Goal: Information Seeking & Learning: Learn about a topic

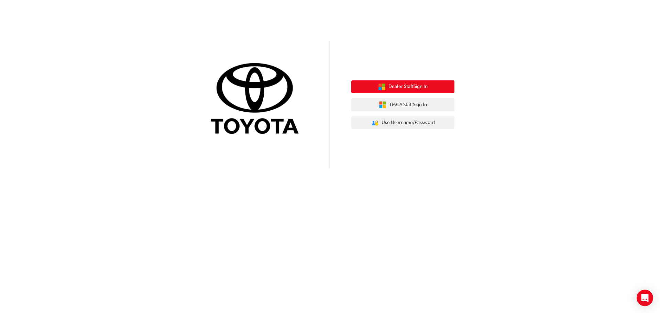
click at [408, 86] on span "Dealer Staff Sign In" at bounding box center [407, 87] width 39 height 8
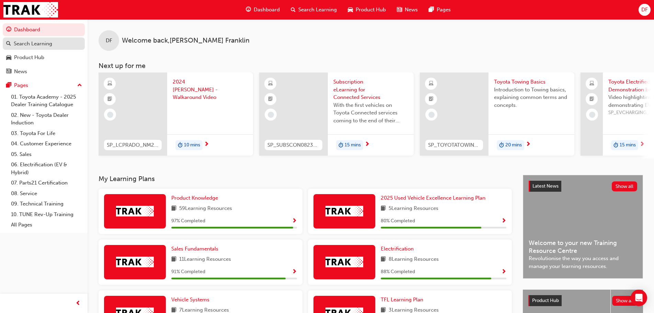
click at [29, 46] on div "Search Learning" at bounding box center [33, 44] width 38 height 8
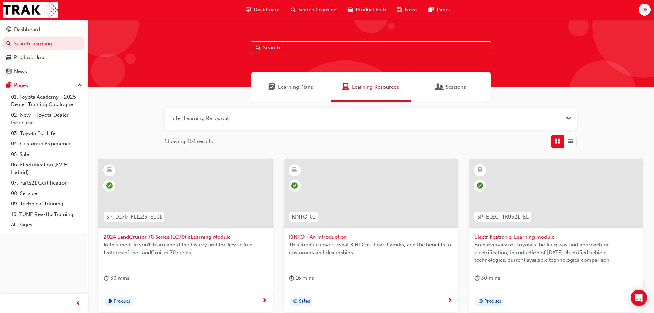
click at [286, 47] on input "text" at bounding box center [371, 47] width 240 height 13
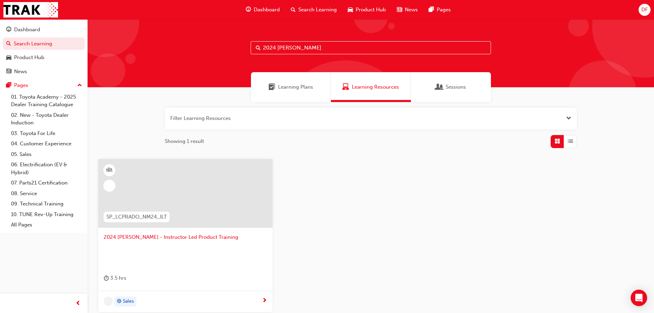
click at [296, 47] on input "2024 [PERSON_NAME]" at bounding box center [371, 47] width 240 height 13
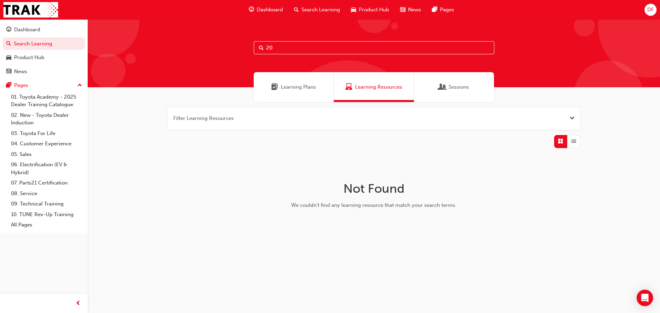
type input "2"
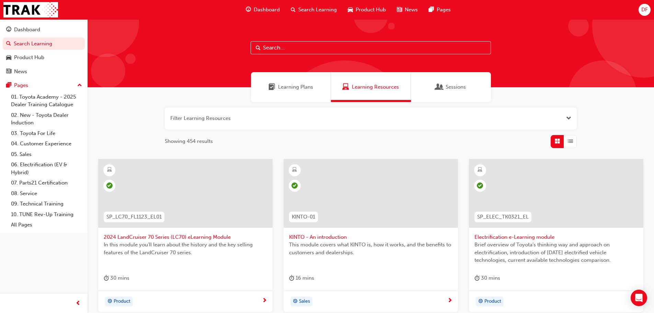
click at [299, 88] on span "Learning Plans" at bounding box center [295, 87] width 35 height 8
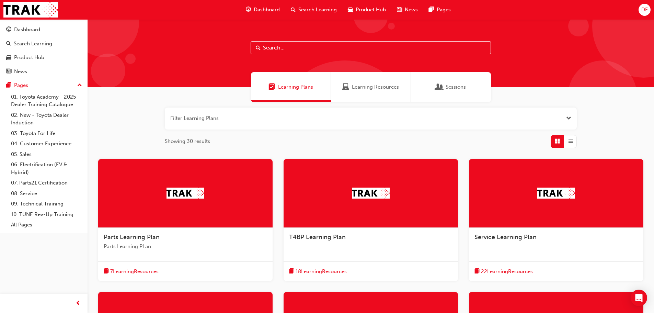
click at [459, 86] on span "Sessions" at bounding box center [456, 87] width 20 height 8
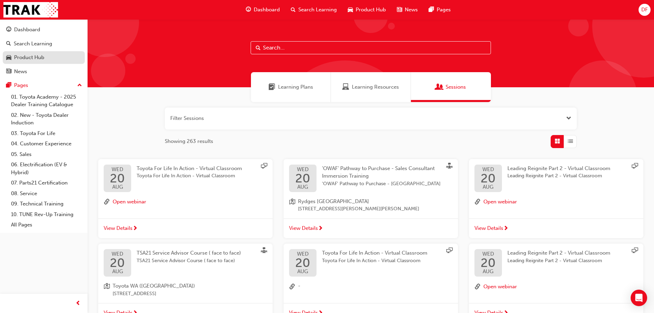
click at [35, 58] on div "Product Hub" at bounding box center [29, 58] width 30 height 8
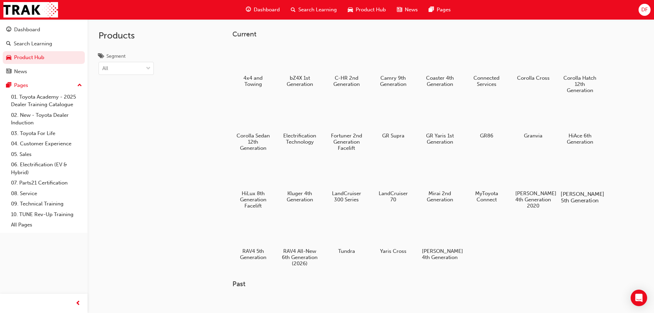
click at [582, 197] on h5 "[PERSON_NAME] 5th Generation" at bounding box center [580, 197] width 38 height 13
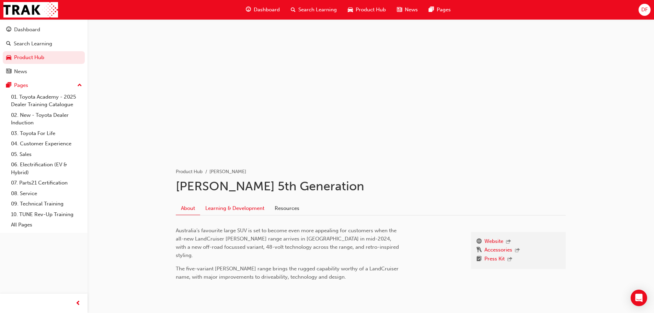
click at [250, 212] on link "Learning & Development" at bounding box center [234, 208] width 69 height 13
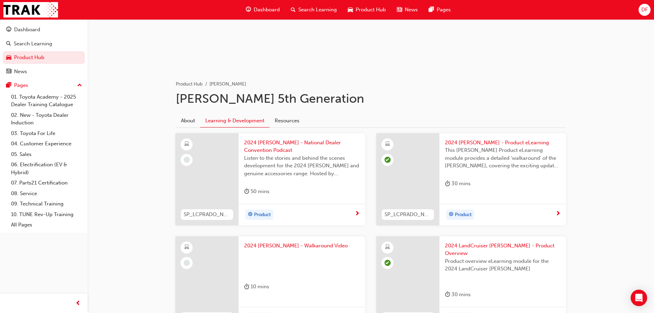
scroll to position [103, 0]
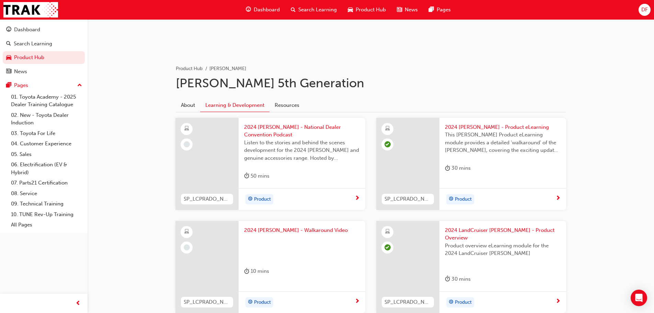
click at [295, 255] on div at bounding box center [302, 247] width 116 height 27
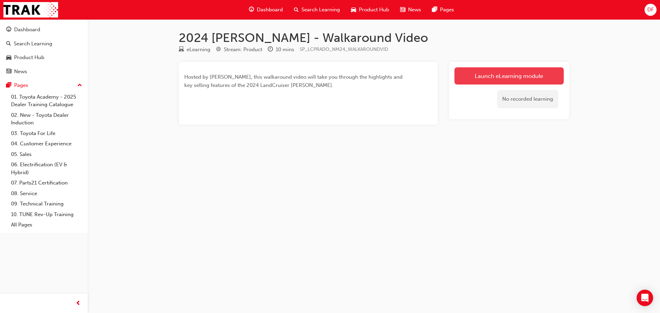
click at [508, 73] on link "Launch eLearning module" at bounding box center [508, 75] width 109 height 17
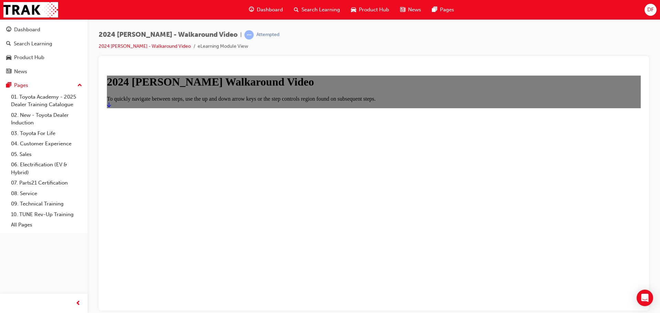
click at [401, 108] on main "2024 [PERSON_NAME] Walkaround Video To quickly navigate between steps, use the …" at bounding box center [373, 91] width 533 height 32
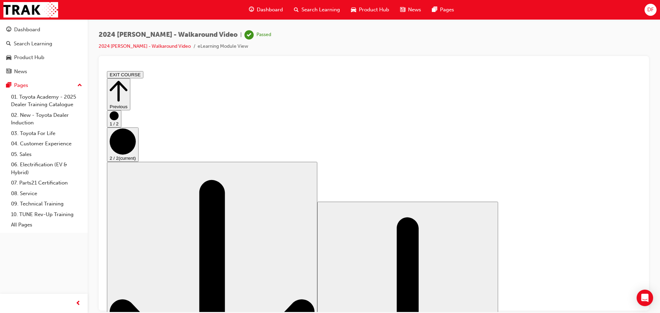
click at [127, 82] on icon "Step controls" at bounding box center [119, 90] width 18 height 21
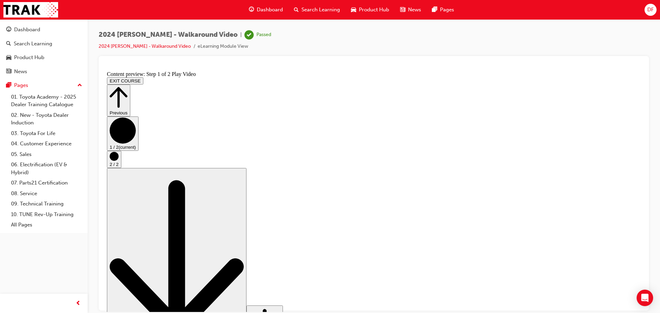
click at [143, 77] on button "EXIT COURSE" at bounding box center [125, 80] width 36 height 7
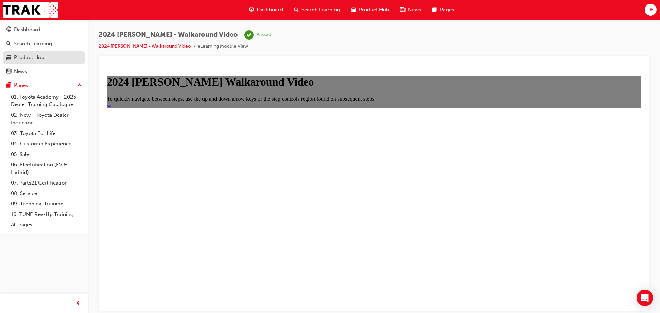
click at [25, 53] on div "Product Hub" at bounding box center [43, 57] width 75 height 9
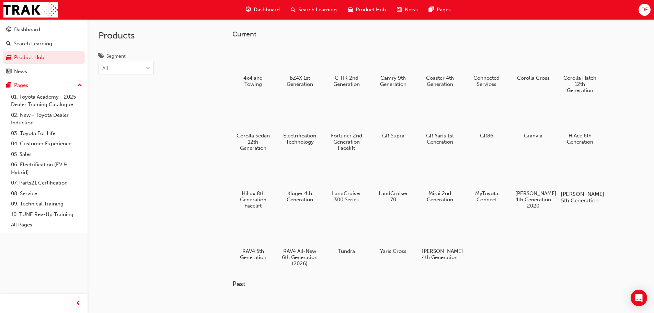
click at [579, 202] on h5 "[PERSON_NAME] 5th Generation" at bounding box center [580, 197] width 38 height 13
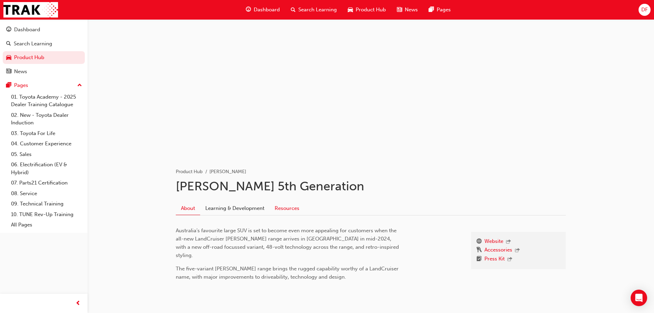
click at [286, 210] on link "Resources" at bounding box center [287, 208] width 35 height 13
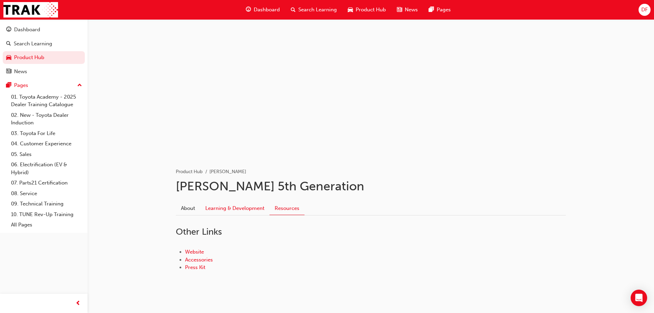
click at [250, 206] on link "Learning & Development" at bounding box center [234, 208] width 69 height 13
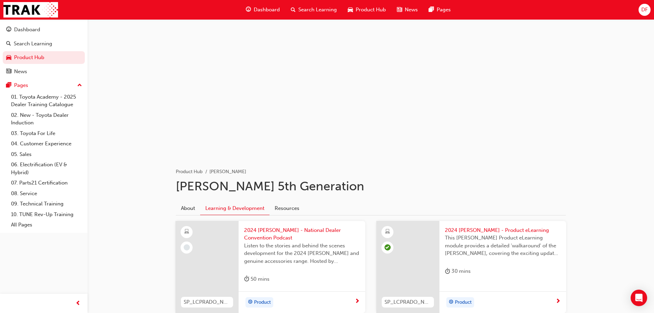
click at [287, 271] on div "2024 [PERSON_NAME] - National Dealer Convention Podcast Listen to the stories a…" at bounding box center [302, 256] width 127 height 71
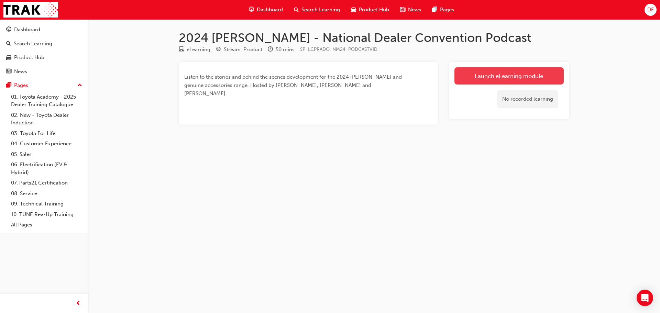
click at [504, 71] on link "Launch eLearning module" at bounding box center [508, 75] width 109 height 17
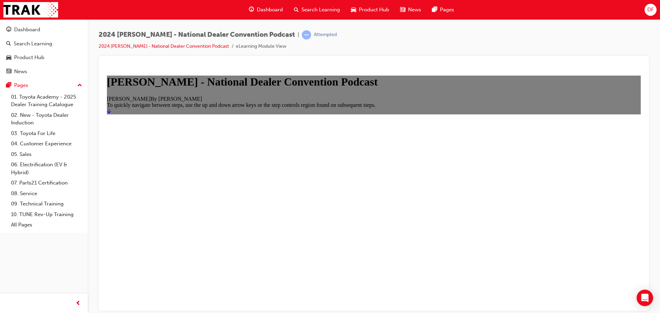
click at [111, 113] on icon "Start" at bounding box center [109, 110] width 4 height 5
